Goal: Information Seeking & Learning: Understand process/instructions

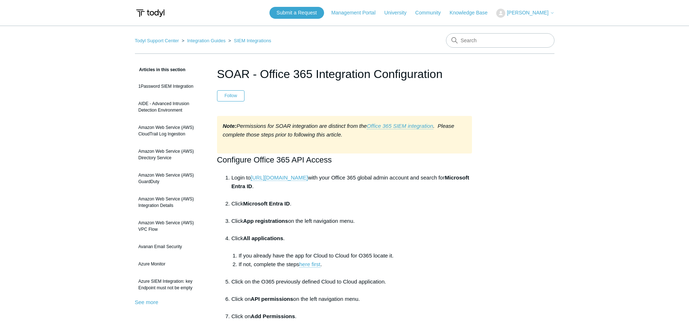
drag, startPoint x: 244, startPoint y: 199, endPoint x: 268, endPoint y: 198, distance: 24.6
click at [268, 198] on li "Login to [URL][DOMAIN_NAME] with your Office 365 global admin account and searc…" at bounding box center [351, 187] width 241 height 26
drag, startPoint x: 234, startPoint y: 221, endPoint x: 305, endPoint y: 222, distance: 71.2
click at [305, 220] on li "Click App registrations on the left navigation menu." at bounding box center [351, 225] width 241 height 17
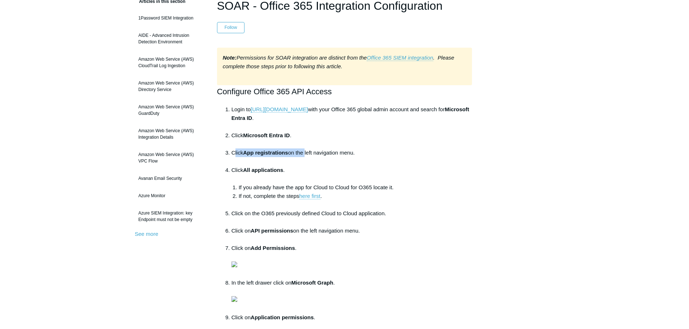
scroll to position [72, 0]
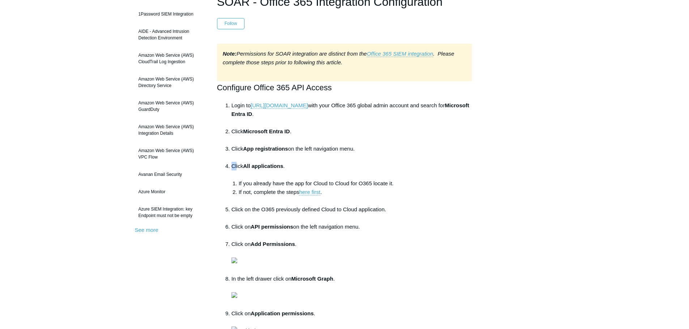
drag, startPoint x: 236, startPoint y: 164, endPoint x: 286, endPoint y: 164, distance: 49.5
click at [286, 164] on li "Click All applications . If you already have the app for Cloud to Cloud for O36…" at bounding box center [351, 183] width 241 height 43
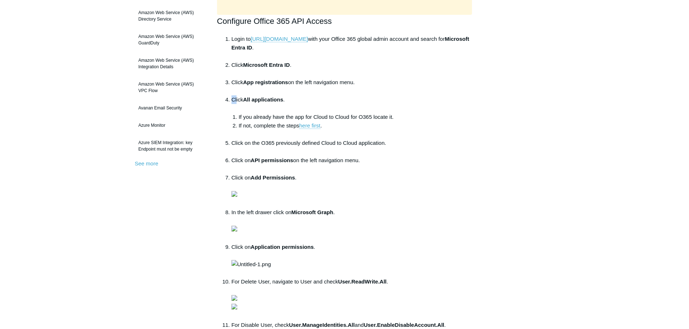
scroll to position [145, 0]
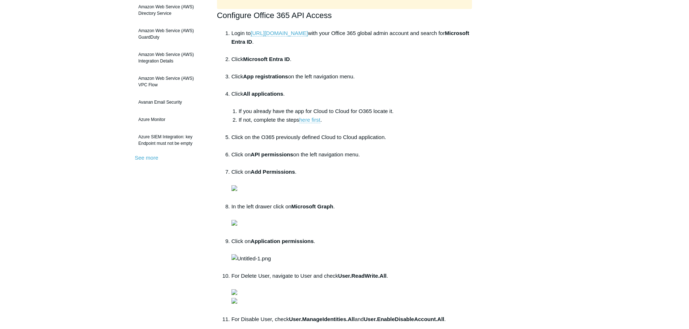
click at [248, 94] on strong "All applications" at bounding box center [263, 94] width 40 height 6
drag, startPoint x: 239, startPoint y: 91, endPoint x: 289, endPoint y: 91, distance: 49.9
click at [288, 91] on li "Click All applications . If you already have the app for Cloud to Cloud for O36…" at bounding box center [351, 111] width 241 height 43
drag, startPoint x: 245, startPoint y: 91, endPoint x: 271, endPoint y: 90, distance: 26.4
click at [271, 90] on li "Click All applications . If you already have the app for Cloud to Cloud for O36…" at bounding box center [351, 111] width 241 height 43
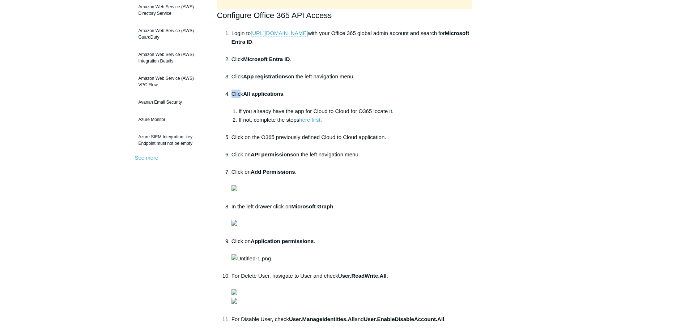
click at [272, 90] on li "Click All applications . If you already have the app for Cloud to Cloud for O36…" at bounding box center [351, 111] width 241 height 43
drag, startPoint x: 333, startPoint y: 107, endPoint x: 348, endPoint y: 107, distance: 14.5
click at [347, 107] on li "If you already have the app for Cloud to Cloud for O365 locate it." at bounding box center [356, 111] width 234 height 9
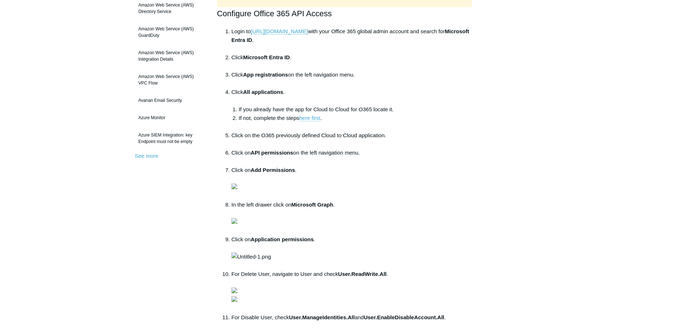
click at [94, 221] on main "Todyl Support Center Integration Guides SIEM Integrations Articles in this sect…" at bounding box center [344, 291] width 689 height 825
drag, startPoint x: 303, startPoint y: 134, endPoint x: 319, endPoint y: 134, distance: 16.3
click at [319, 134] on li "Click on the O365 previously defined Cloud to Cloud application." at bounding box center [351, 139] width 241 height 17
drag, startPoint x: 245, startPoint y: 154, endPoint x: 292, endPoint y: 153, distance: 47.4
click at [292, 153] on li "Click on API permissions on the left navigation menu." at bounding box center [351, 157] width 241 height 17
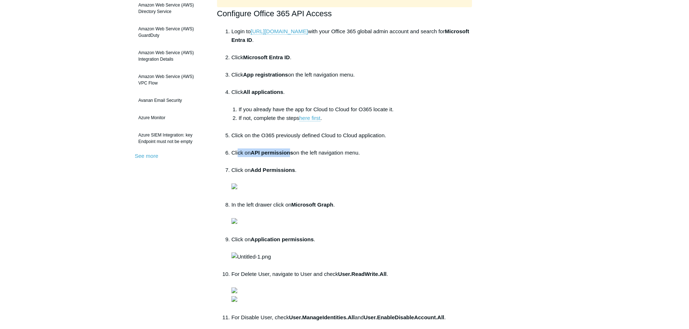
click at [292, 153] on strong "API permissions" at bounding box center [272, 153] width 43 height 6
drag, startPoint x: 238, startPoint y: 170, endPoint x: 272, endPoint y: 168, distance: 34.0
click at [272, 168] on li "Click on Add Permissions ." at bounding box center [351, 183] width 241 height 35
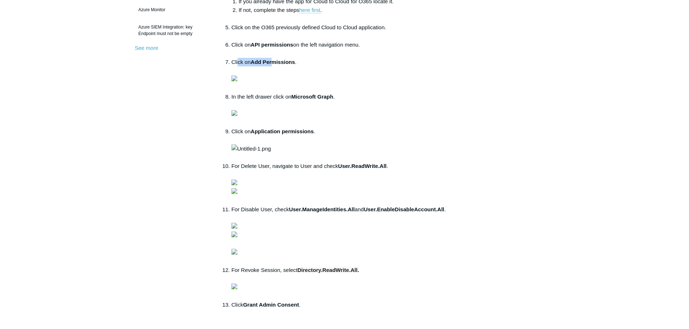
scroll to position [255, 0]
drag, startPoint x: 241, startPoint y: 214, endPoint x: 306, endPoint y: 214, distance: 65.1
click at [306, 127] on li "In the left drawer click on Microsoft Graph ." at bounding box center [351, 109] width 241 height 35
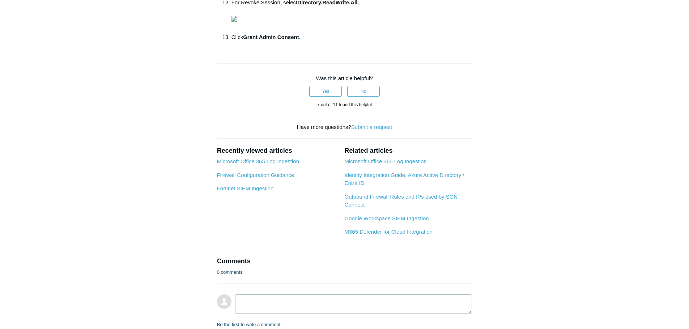
scroll to position [544, 0]
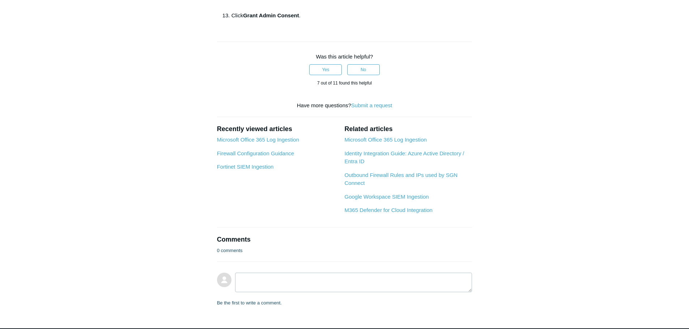
drag, startPoint x: 344, startPoint y: 134, endPoint x: 378, endPoint y: 131, distance: 33.7
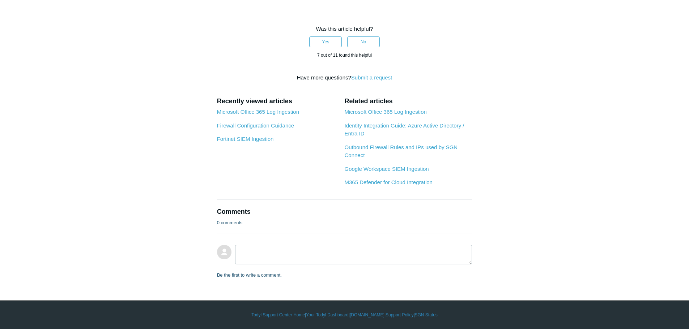
scroll to position [616, 0]
drag, startPoint x: 245, startPoint y: 256, endPoint x: 278, endPoint y: 254, distance: 32.6
drag, startPoint x: 274, startPoint y: 254, endPoint x: 361, endPoint y: 260, distance: 88.1
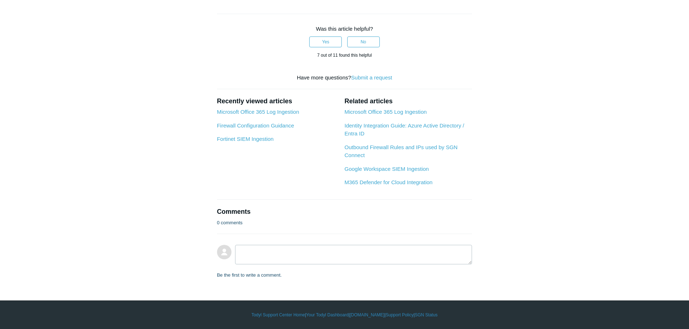
drag, startPoint x: 375, startPoint y: 218, endPoint x: 349, endPoint y: 210, distance: 27.1
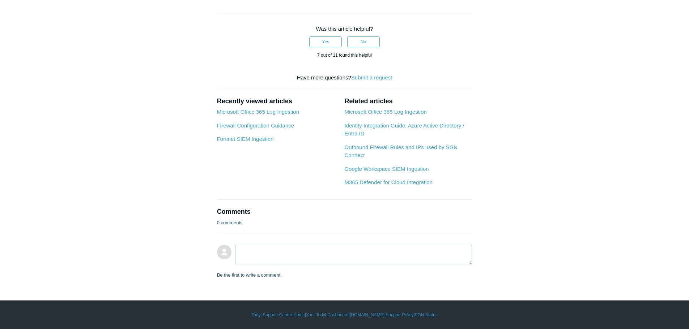
drag, startPoint x: 249, startPoint y: 191, endPoint x: 321, endPoint y: 190, distance: 72.7
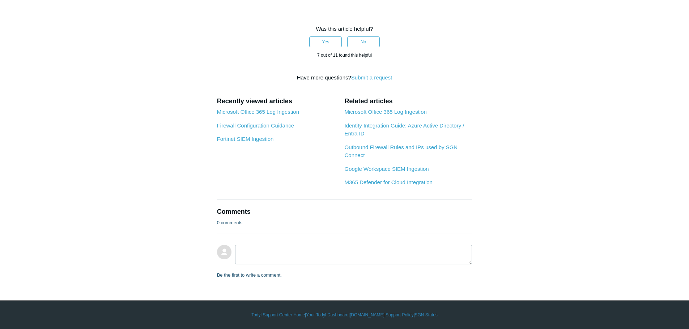
scroll to position [1159, 0]
drag, startPoint x: 241, startPoint y: 138, endPoint x: 288, endPoint y: 139, distance: 47.0
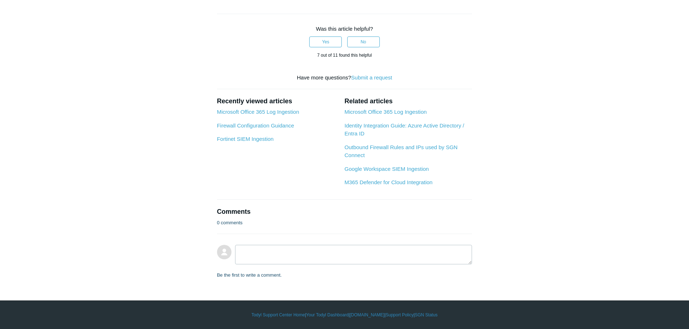
drag, startPoint x: 185, startPoint y: 164, endPoint x: 164, endPoint y: 80, distance: 86.9
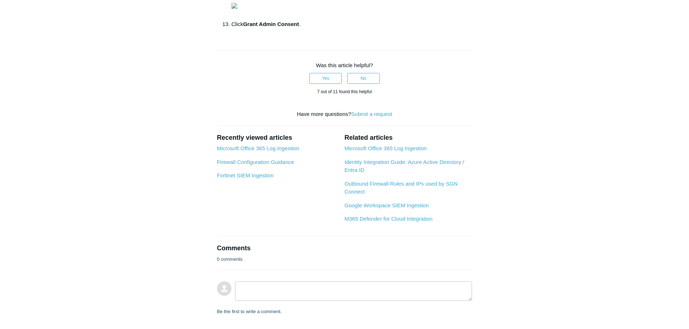
scroll to position [0, 0]
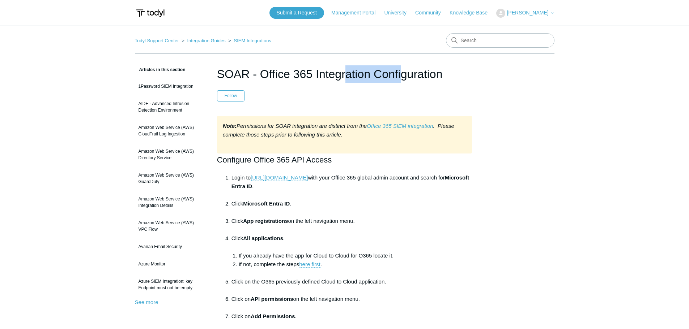
drag, startPoint x: 318, startPoint y: 74, endPoint x: 353, endPoint y: 77, distance: 35.1
click at [353, 74] on h1 "SOAR - Office 365 Integration Configuration" at bounding box center [344, 73] width 255 height 17
drag, startPoint x: 262, startPoint y: 130, endPoint x: 335, endPoint y: 128, distance: 72.7
click at [335, 128] on div "Note: Permissions for SOAR integration are distinct from the Office 365 SIEM in…" at bounding box center [344, 135] width 255 height 38
click at [335, 128] on em "Note: Permissions for SOAR integration are distinct from the Office 365 SIEM in…" at bounding box center [338, 130] width 231 height 15
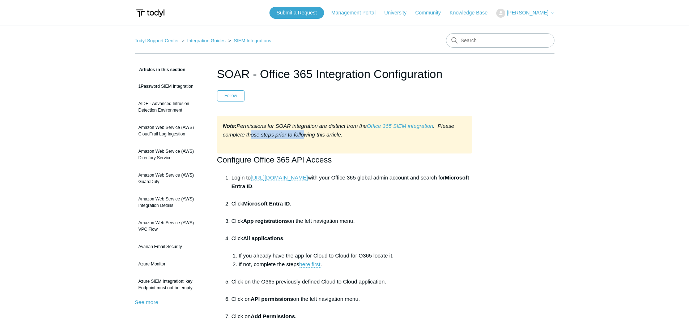
drag, startPoint x: 261, startPoint y: 134, endPoint x: 316, endPoint y: 134, distance: 54.9
click at [316, 134] on em "Note: Permissions for SOAR integration are distinct from the Office 365 SIEM in…" at bounding box center [338, 130] width 231 height 15
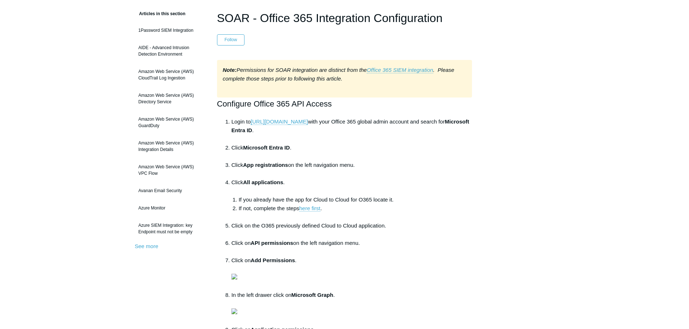
scroll to position [98, 0]
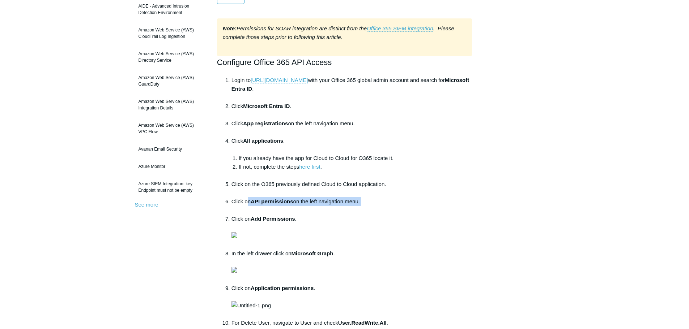
drag, startPoint x: 282, startPoint y: 210, endPoint x: 287, endPoint y: 213, distance: 6.5
click at [287, 213] on li "Click on API permissions on the left navigation menu." at bounding box center [351, 205] width 241 height 17
click at [286, 217] on strong "Add Permissions" at bounding box center [273, 219] width 44 height 6
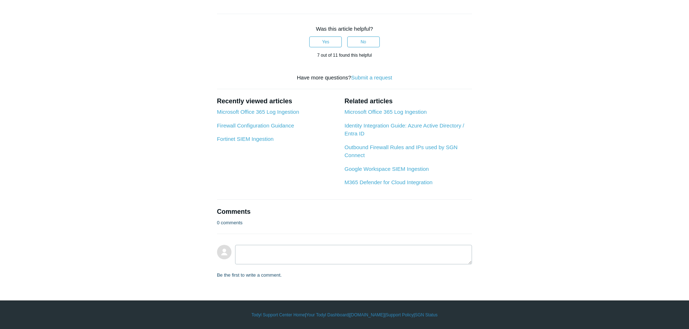
scroll to position [733, 0]
drag, startPoint x: 301, startPoint y: 138, endPoint x: 372, endPoint y: 137, distance: 70.5
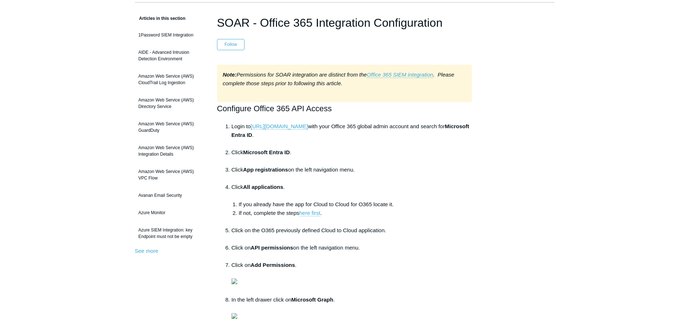
scroll to position [72, 0]
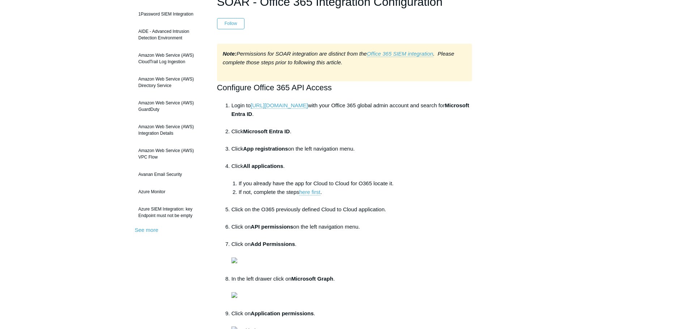
click at [253, 228] on strong "API permissions" at bounding box center [272, 227] width 43 height 6
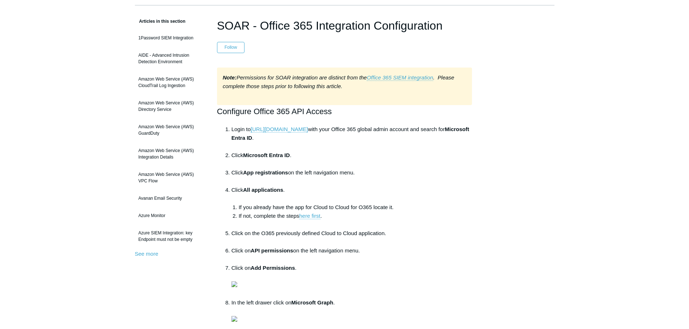
scroll to position [0, 0]
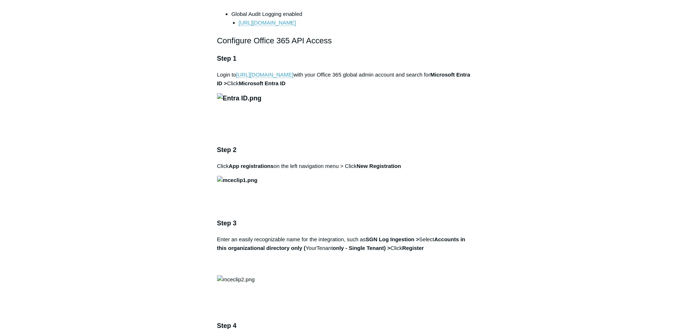
drag, startPoint x: 138, startPoint y: 149, endPoint x: 137, endPoint y: 154, distance: 4.5
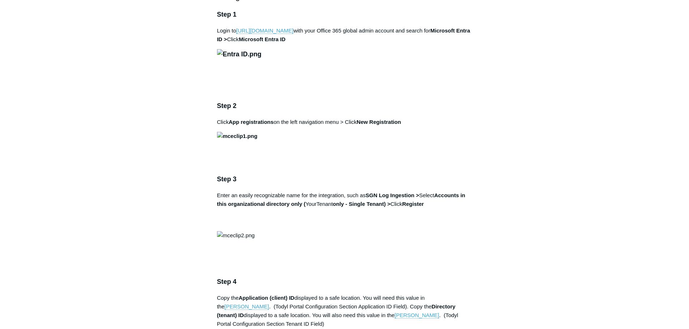
scroll to position [471, 0]
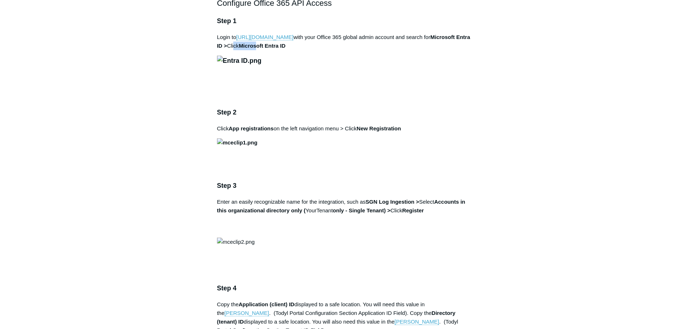
drag, startPoint x: 251, startPoint y: 57, endPoint x: 276, endPoint y: 56, distance: 25.3
click at [276, 50] on p "Login to https://portal.azure.com with your Office 365 global admin account and…" at bounding box center [344, 41] width 255 height 17
click at [276, 49] on strong "Microsoft Entra ID" at bounding box center [262, 46] width 47 height 6
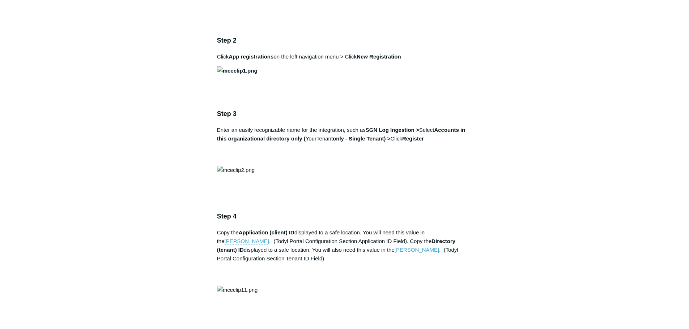
scroll to position [544, 0]
drag, startPoint x: 247, startPoint y: 183, endPoint x: 277, endPoint y: 183, distance: 30.4
click at [277, 61] on p "Click App registrations on the left navigation menu > Click New Registration" at bounding box center [344, 56] width 255 height 9
drag, startPoint x: 269, startPoint y: 181, endPoint x: 353, endPoint y: 185, distance: 84.0
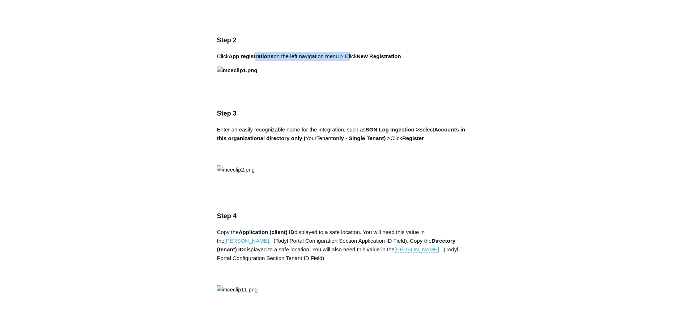
click at [352, 61] on p "Click App registrations on the left navigation menu > Click New Registration" at bounding box center [344, 56] width 255 height 9
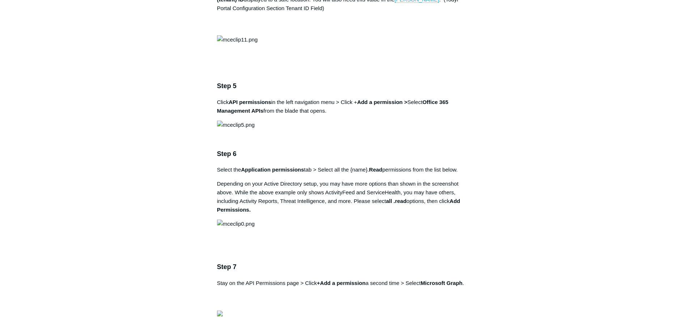
scroll to position [797, 0]
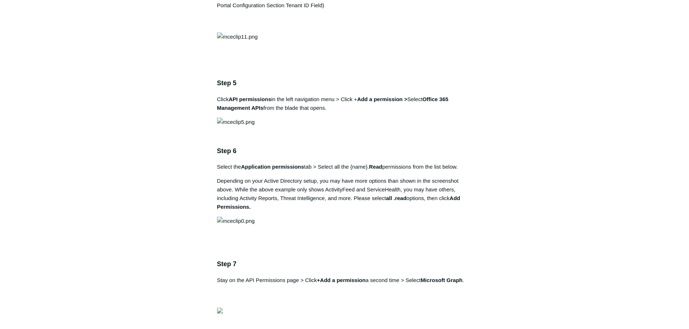
drag, startPoint x: 246, startPoint y: 139, endPoint x: 411, endPoint y: 150, distance: 165.2
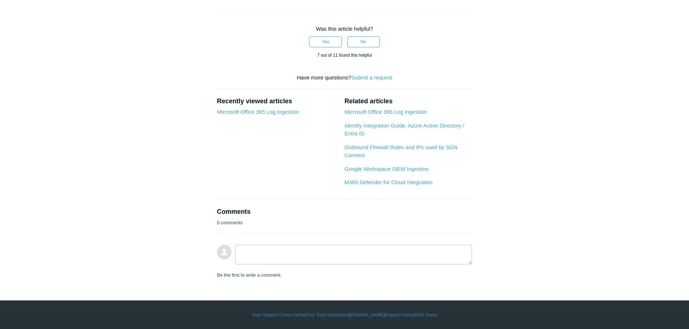
scroll to position [842, 0]
drag, startPoint x: 240, startPoint y: 84, endPoint x: 319, endPoint y: 84, distance: 79.2
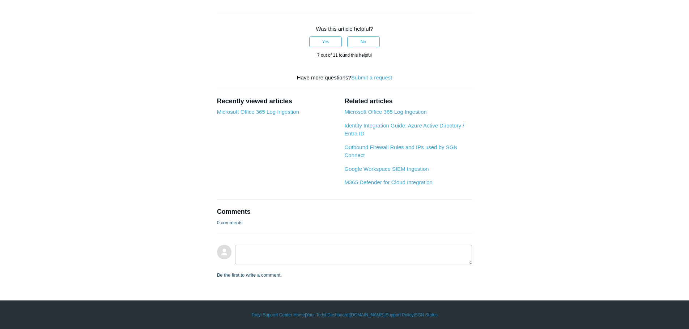
drag, startPoint x: 177, startPoint y: 254, endPoint x: 171, endPoint y: 120, distance: 134.3
